Goal: Transaction & Acquisition: Download file/media

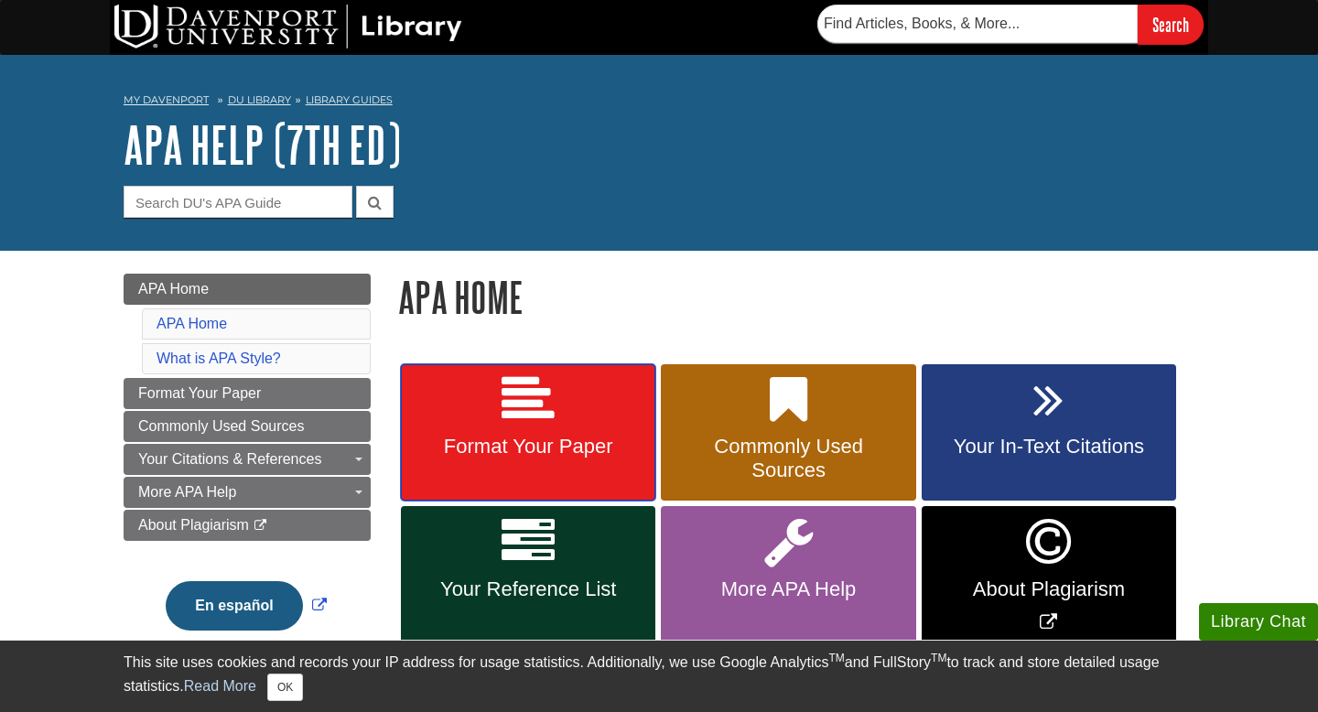
click at [497, 466] on link "Format Your Paper" at bounding box center [528, 432] width 255 height 137
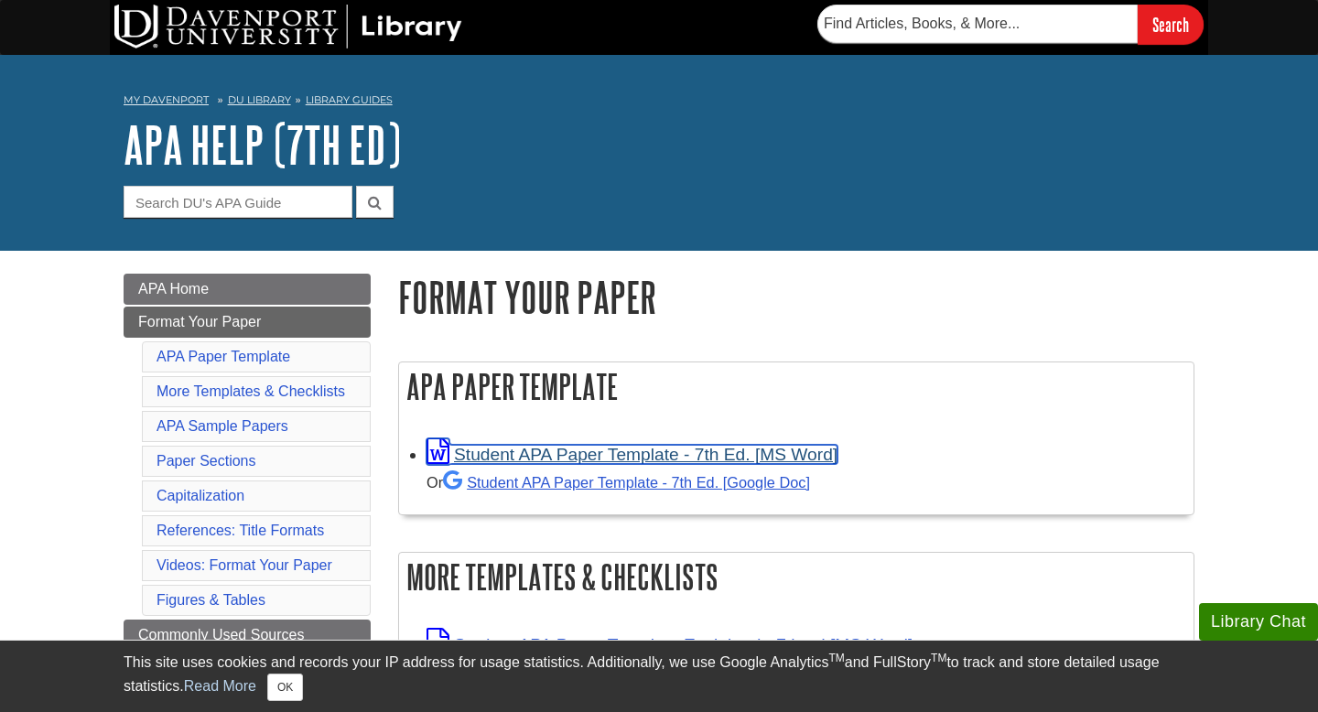
click at [622, 456] on link "Student APA Paper Template - 7th Ed. [MS Word]" at bounding box center [632, 454] width 411 height 19
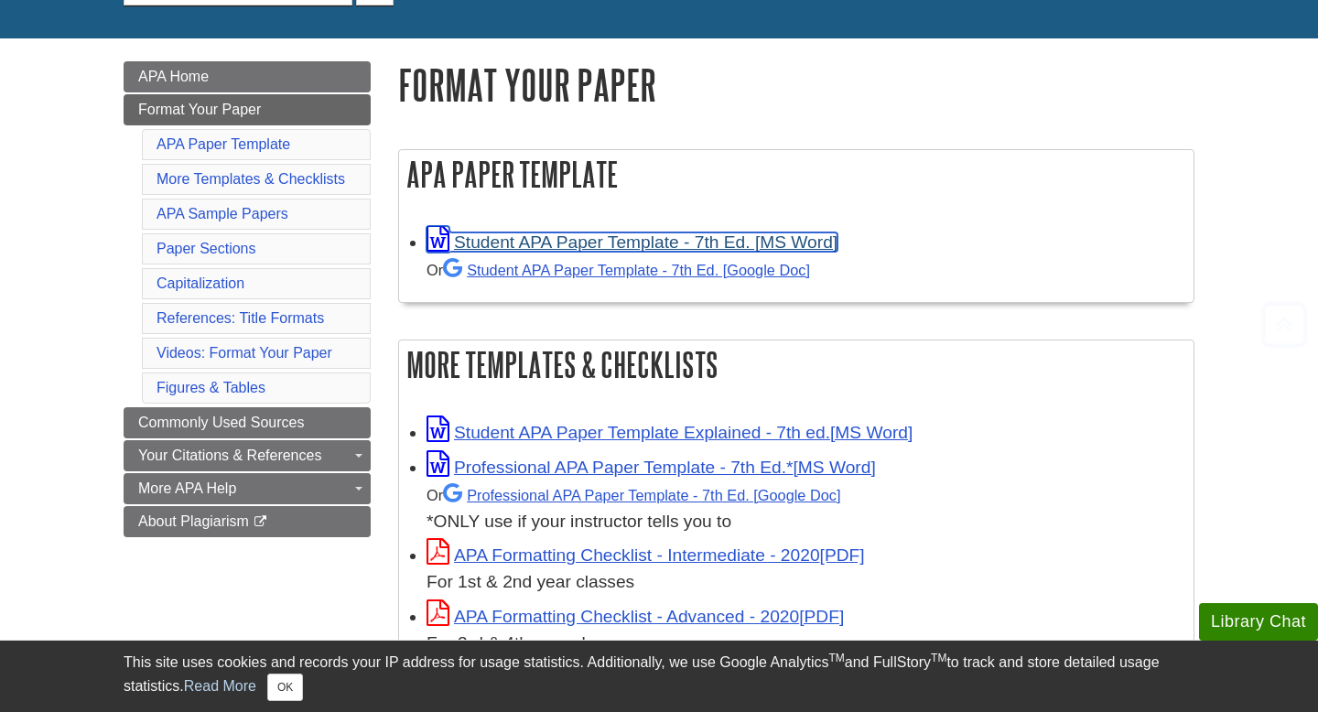
scroll to position [215, 0]
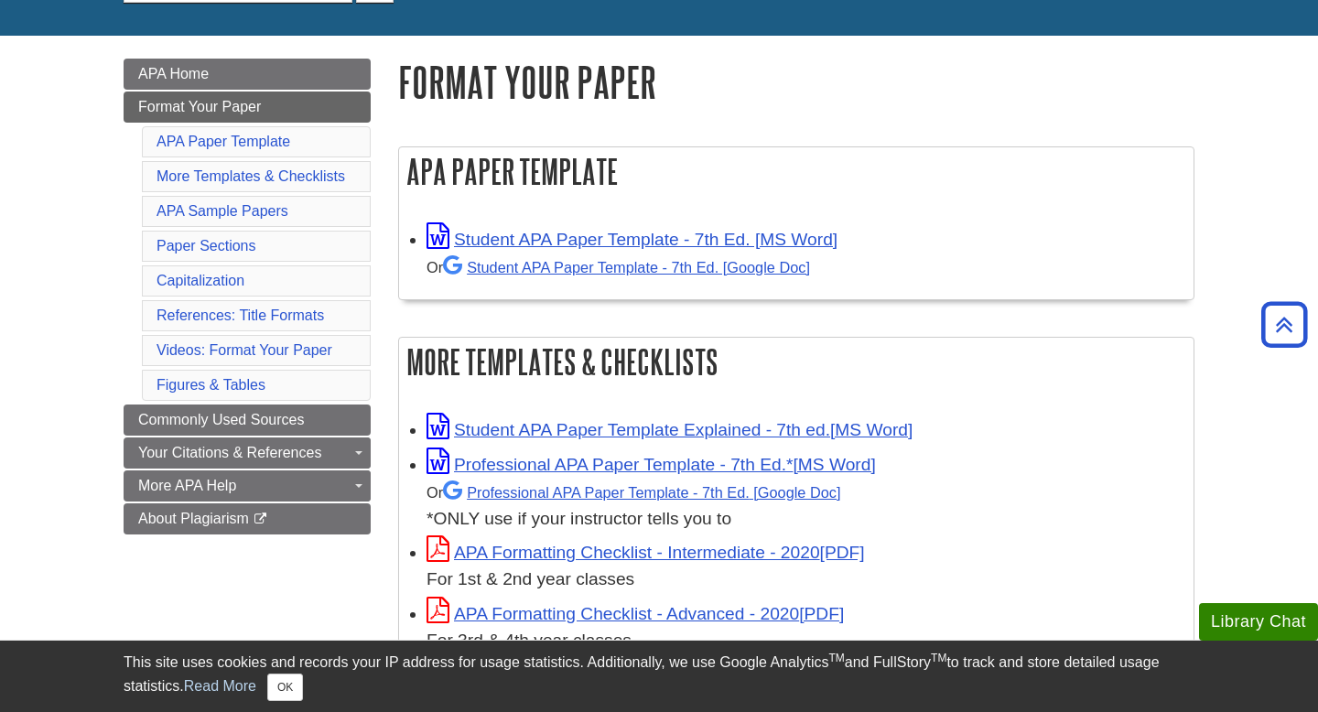
click at [268, 696] on div "This site uses cookies and records your IP address for usage statistics. Additi…" at bounding box center [659, 676] width 1071 height 49
click at [287, 693] on button "OK" at bounding box center [285, 687] width 36 height 27
